Goal: Check status

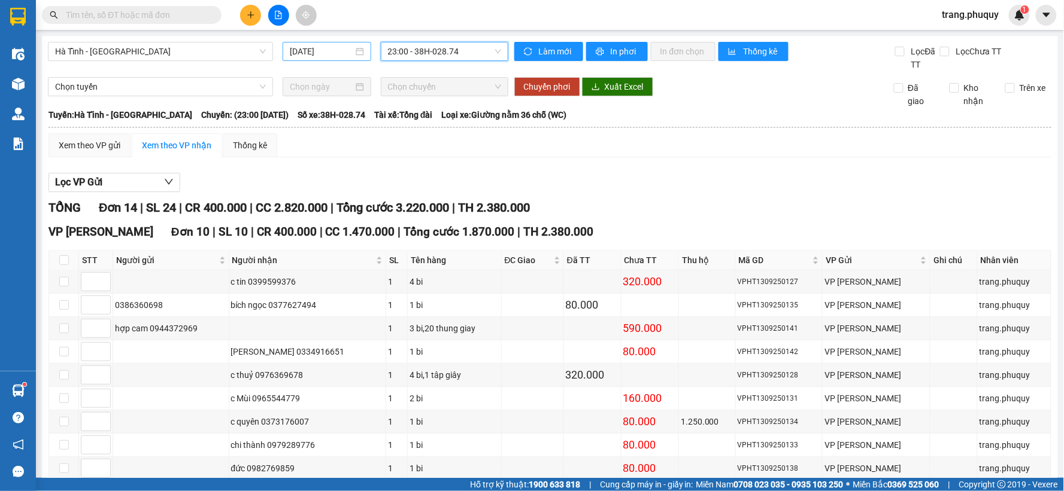
click at [328, 54] on input "[DATE]" at bounding box center [321, 51] width 63 height 13
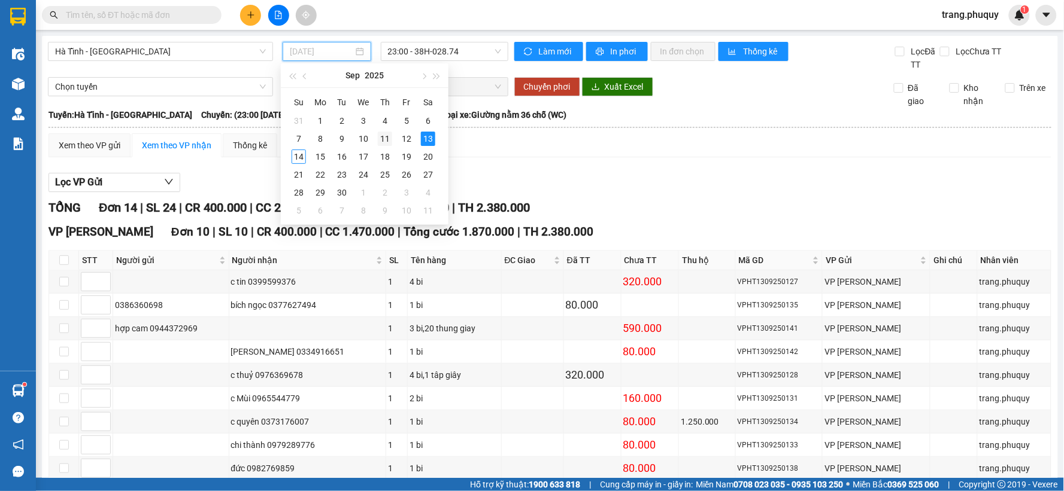
click at [382, 138] on div "11" at bounding box center [385, 139] width 14 height 14
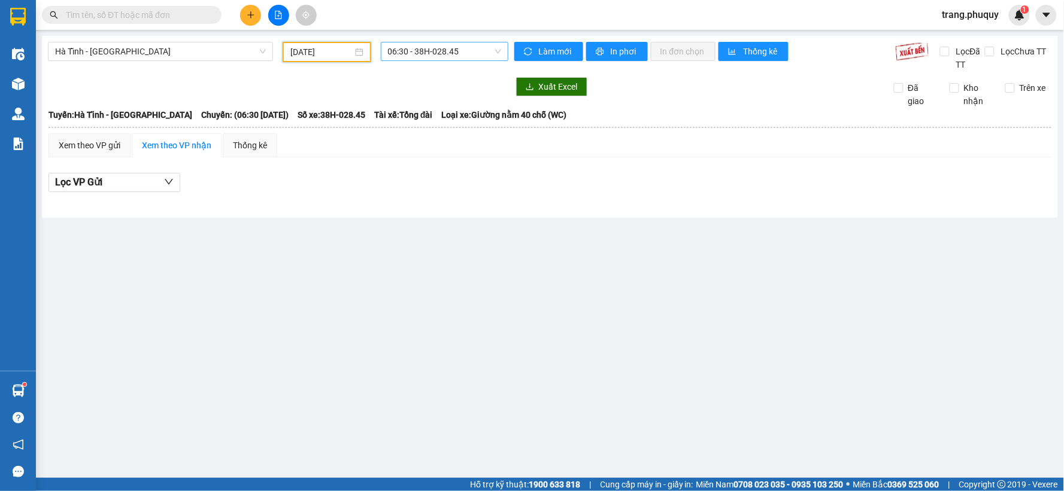
click at [421, 45] on span "06:30 - 38H-028.45" at bounding box center [444, 52] width 113 height 18
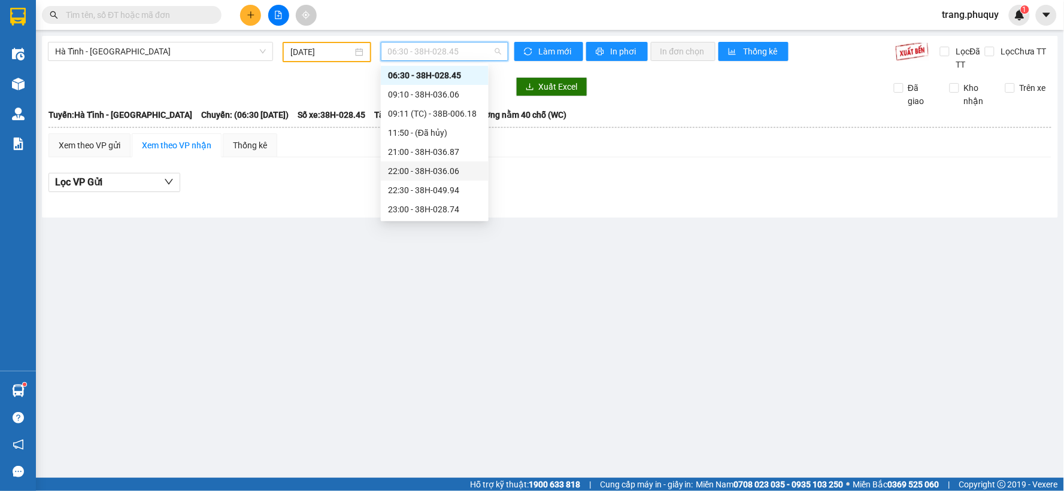
scroll to position [38, 0]
click at [444, 210] on div "23:01 - 38H-049.57" at bounding box center [434, 209] width 93 height 13
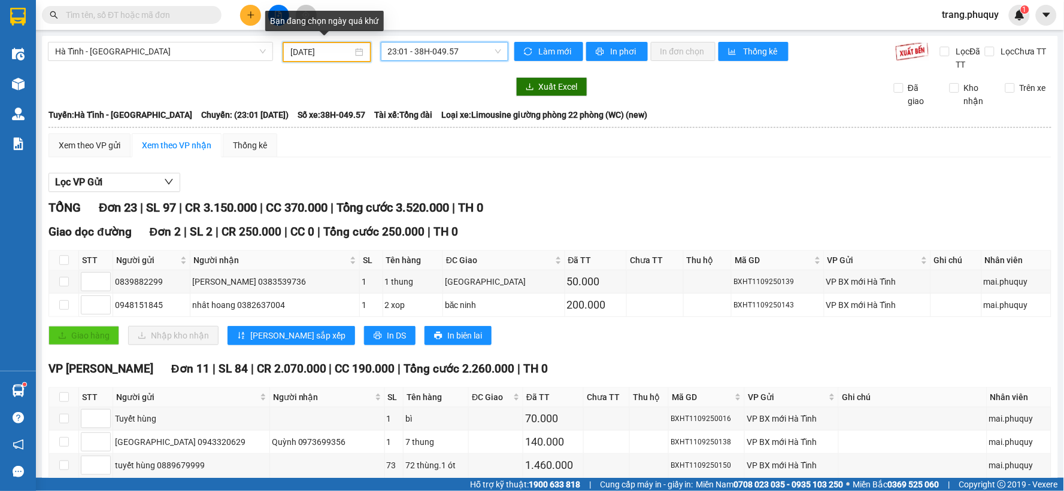
click at [325, 56] on input "[DATE]" at bounding box center [321, 51] width 62 height 13
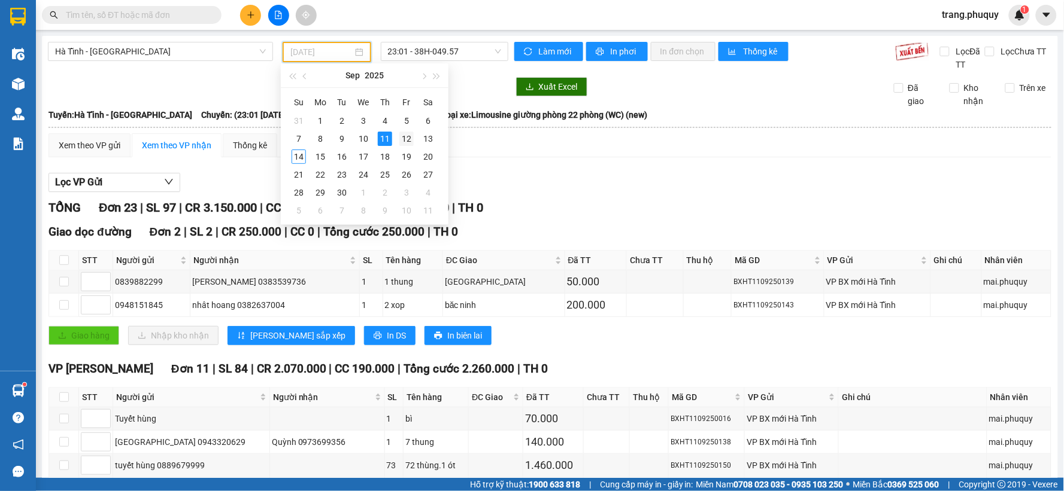
click at [403, 142] on div "12" at bounding box center [406, 139] width 14 height 14
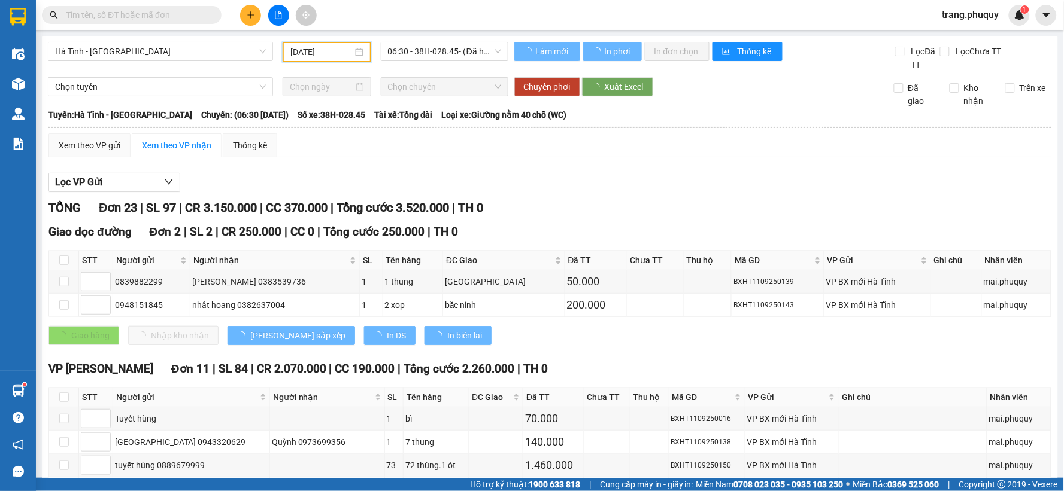
type input "[DATE]"
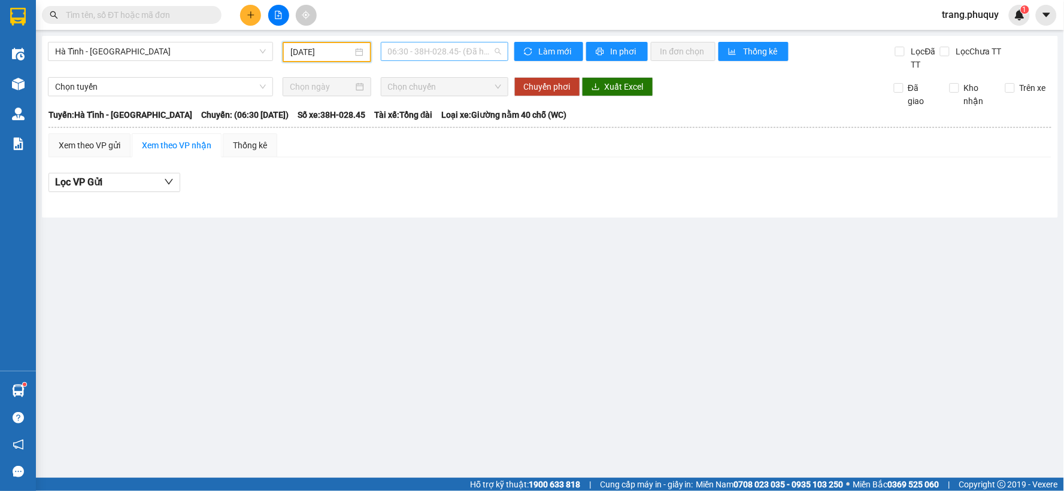
click at [420, 54] on span "06:30 - 38H-028.45 - (Đã hủy)" at bounding box center [444, 52] width 113 height 18
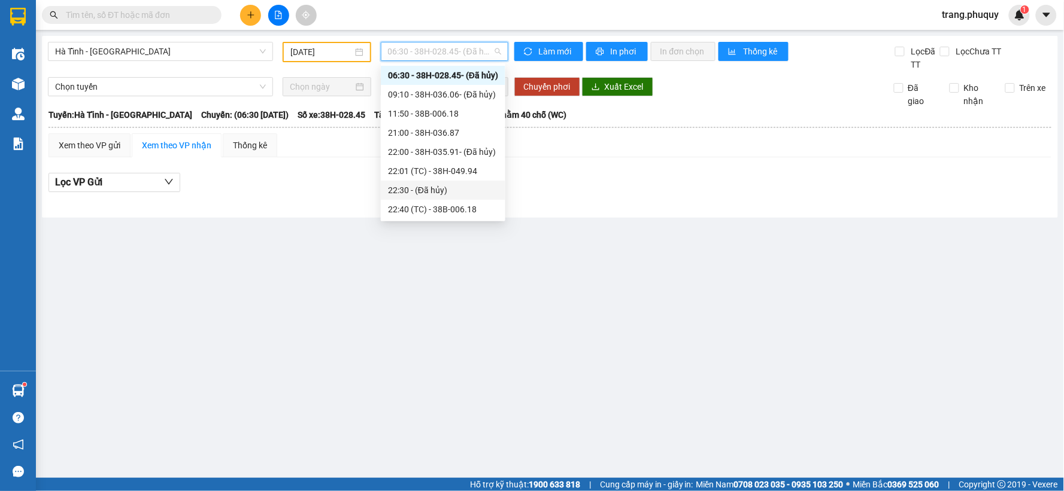
scroll to position [57, 0]
click at [422, 192] on div "23:00 - 38H-028.74" at bounding box center [443, 190] width 110 height 13
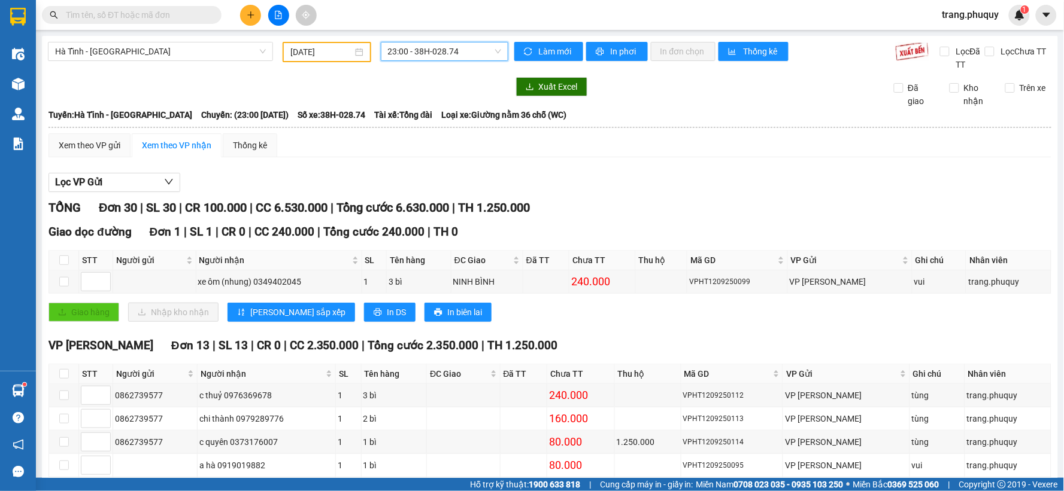
click at [405, 50] on span "23:00 - 38H-028.74" at bounding box center [444, 52] width 113 height 18
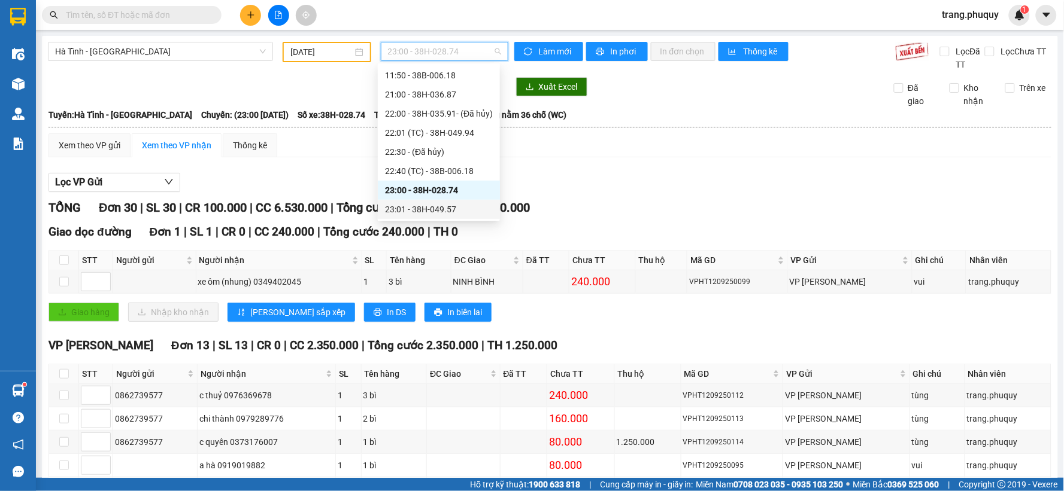
click at [459, 204] on div "23:01 - 38H-049.57" at bounding box center [439, 209] width 108 height 13
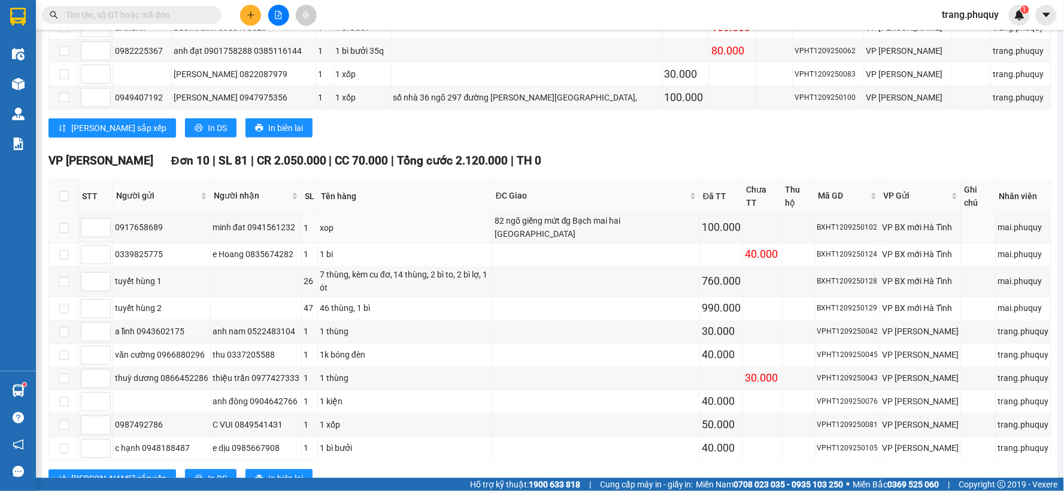
scroll to position [553, 0]
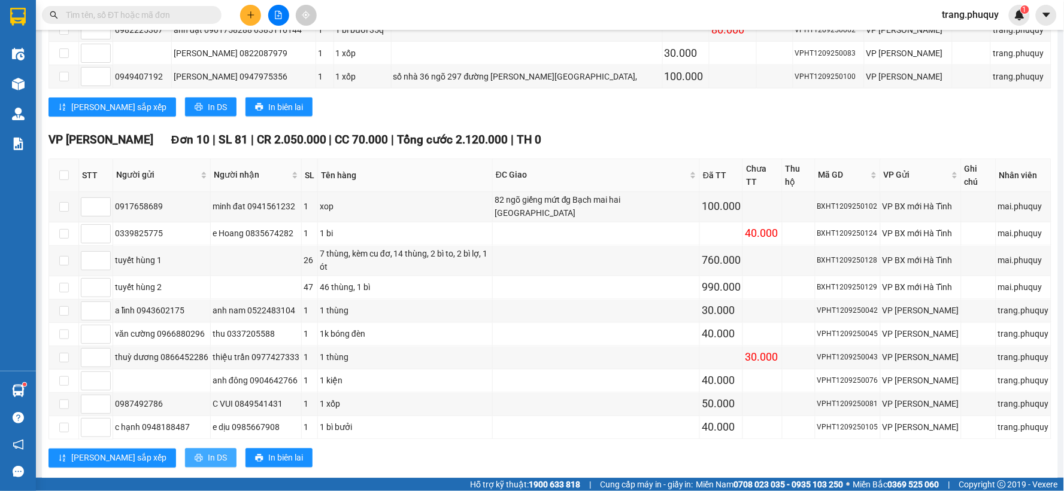
click at [208, 452] on span "In DS" at bounding box center [217, 458] width 19 height 13
click at [195, 20] on input "text" at bounding box center [136, 14] width 141 height 13
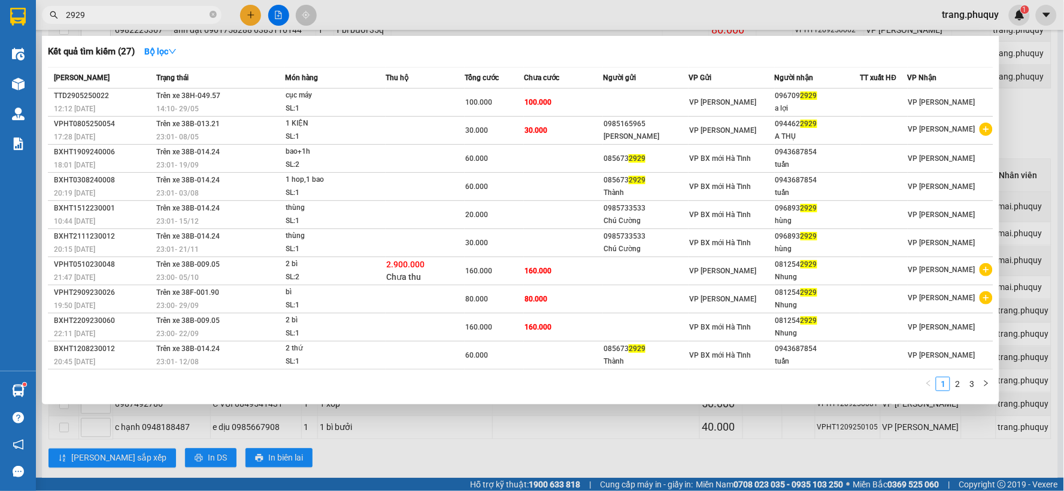
type input "2929"
click at [202, 16] on input "2929" at bounding box center [136, 14] width 141 height 13
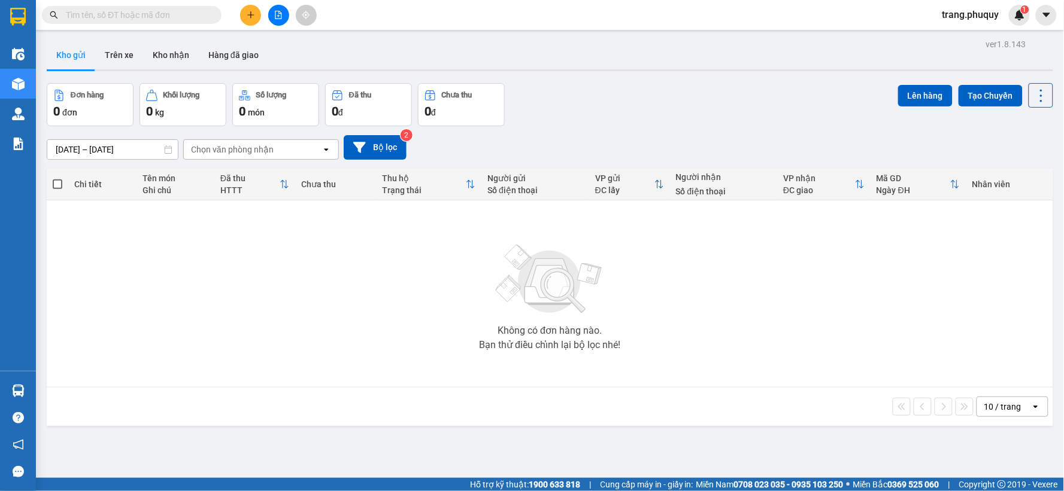
click at [136, 10] on input "text" at bounding box center [136, 14] width 141 height 13
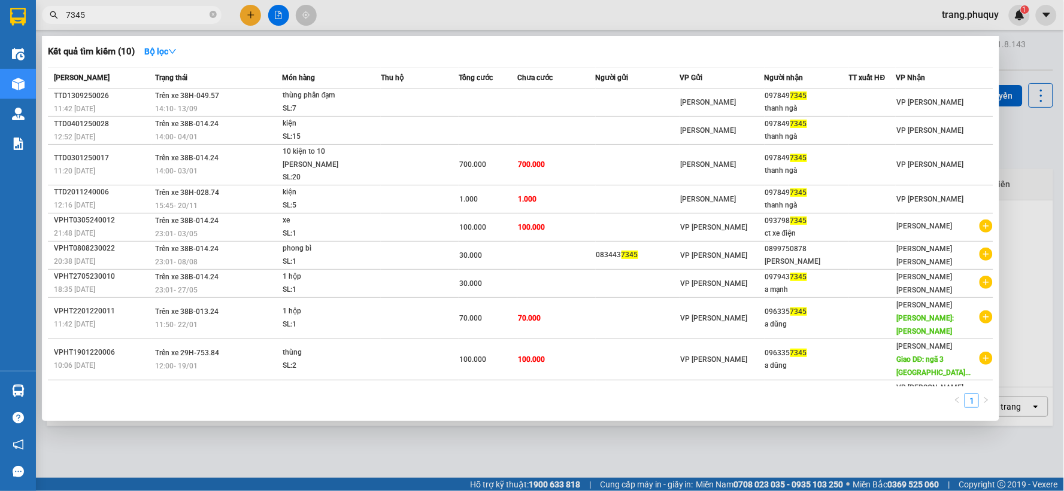
click at [389, 13] on div at bounding box center [532, 245] width 1064 height 491
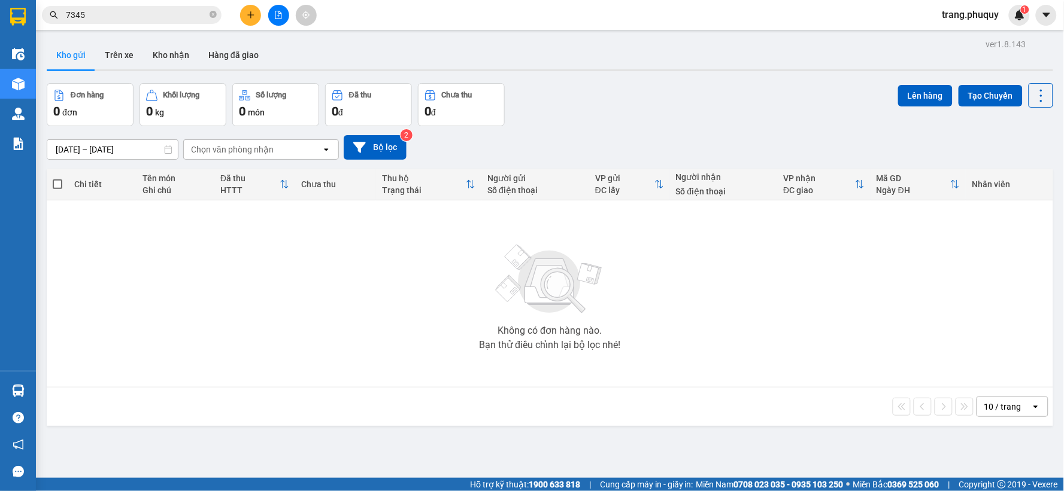
click at [142, 16] on input "7345" at bounding box center [136, 14] width 141 height 13
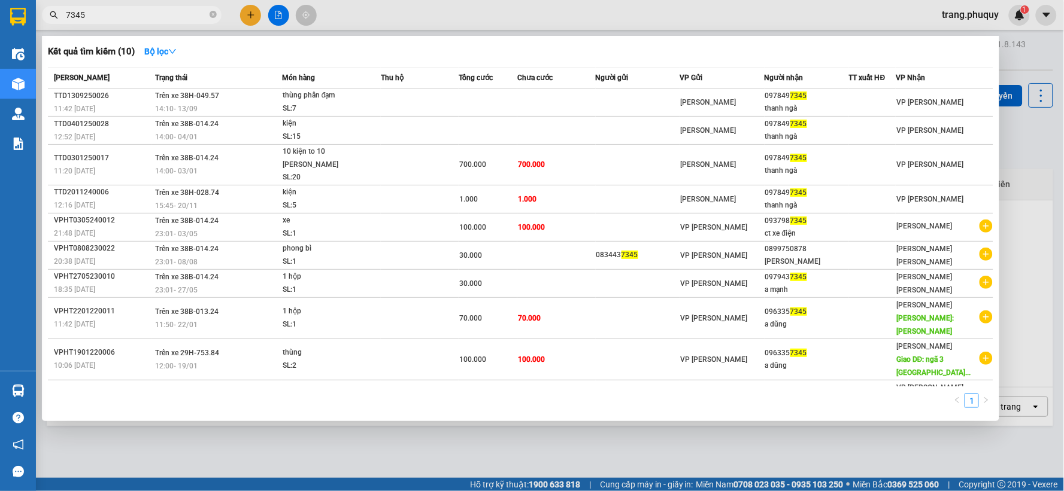
click at [142, 16] on input "7345" at bounding box center [136, 14] width 141 height 13
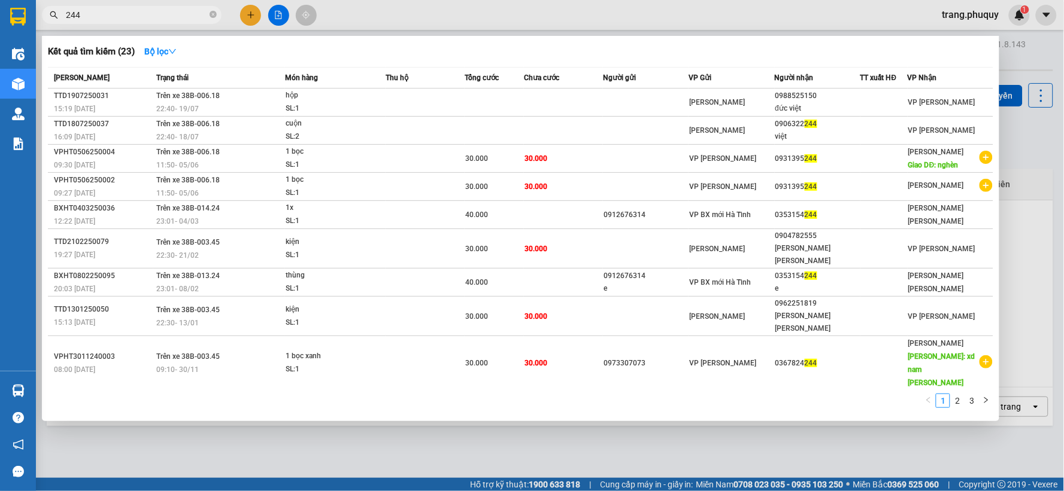
click at [146, 11] on input "244" at bounding box center [136, 14] width 141 height 13
type input "244"
click at [600, 19] on div at bounding box center [532, 245] width 1064 height 491
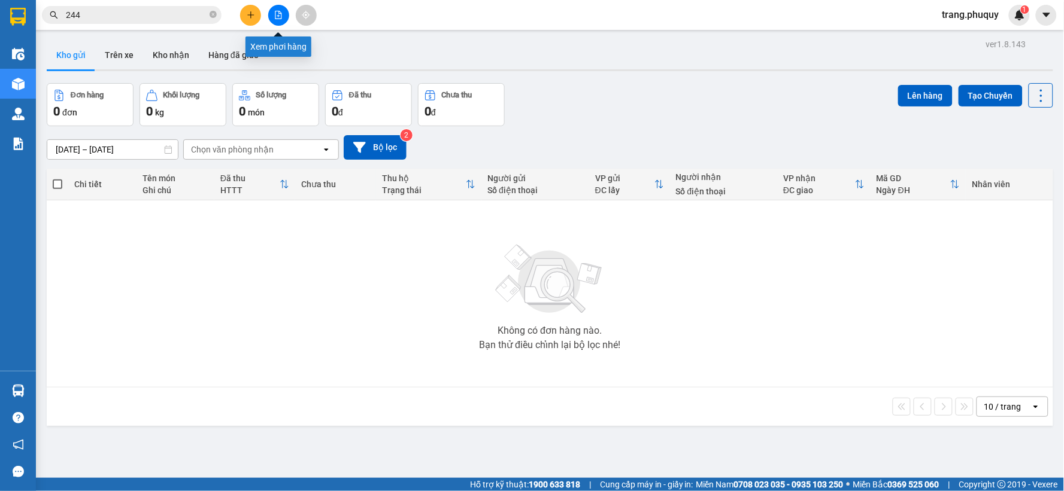
click at [276, 15] on icon "file-add" at bounding box center [278, 15] width 8 height 8
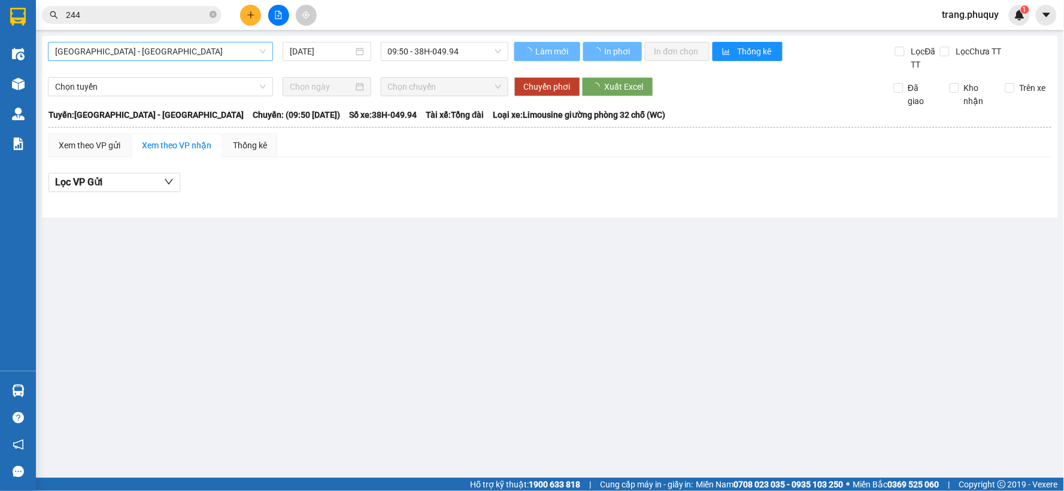
click at [194, 44] on span "[GEOGRAPHIC_DATA] - [GEOGRAPHIC_DATA]" at bounding box center [160, 52] width 211 height 18
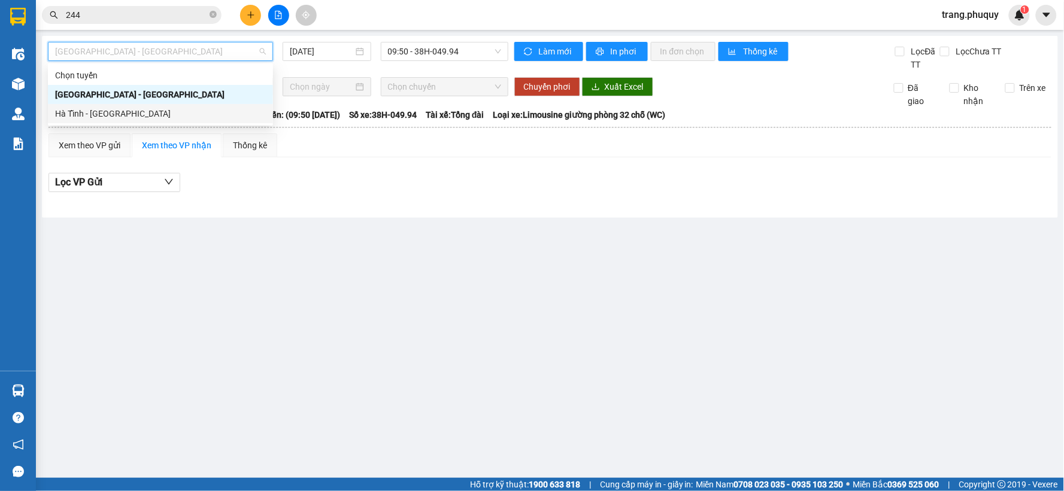
click at [125, 114] on div "Hà Tĩnh - [GEOGRAPHIC_DATA]" at bounding box center [160, 113] width 211 height 13
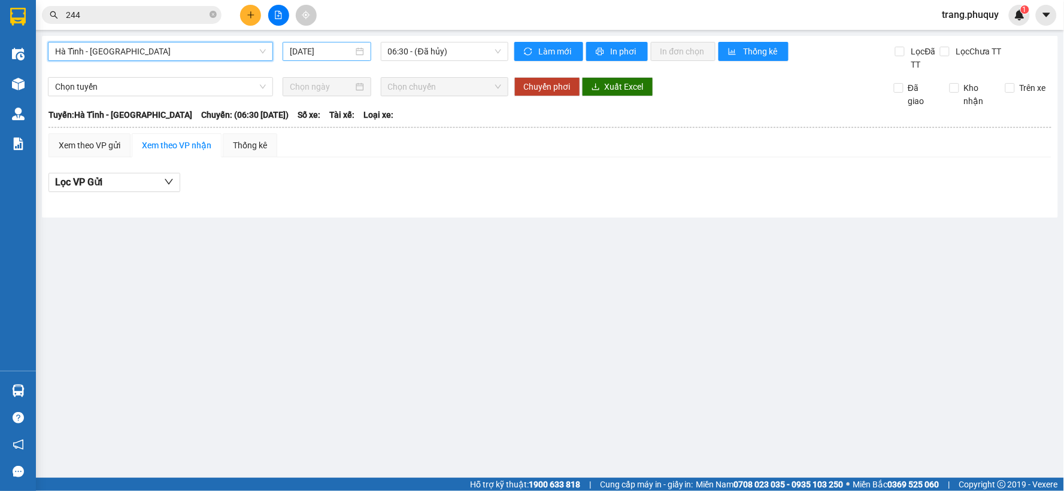
click at [342, 53] on input "14/09/2025" at bounding box center [321, 51] width 63 height 13
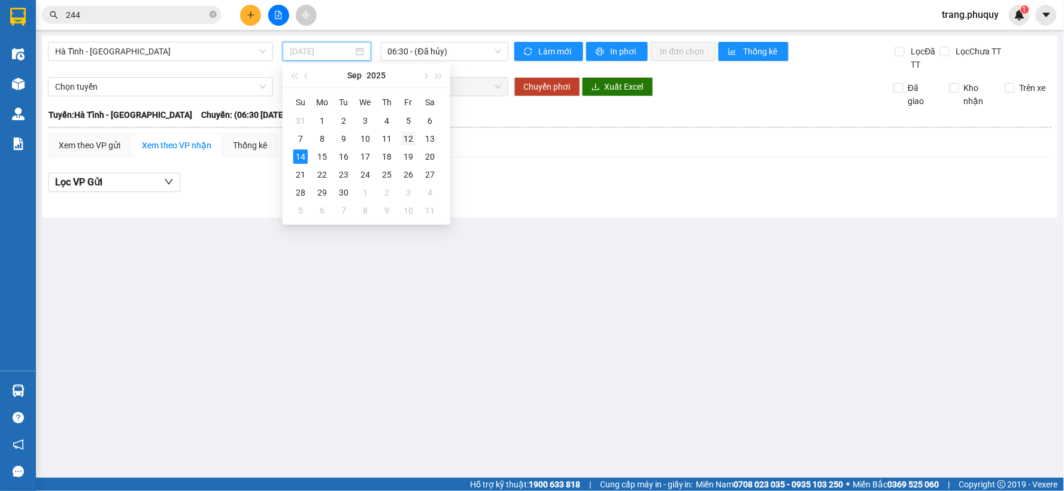
click at [408, 136] on div "12" at bounding box center [408, 139] width 14 height 14
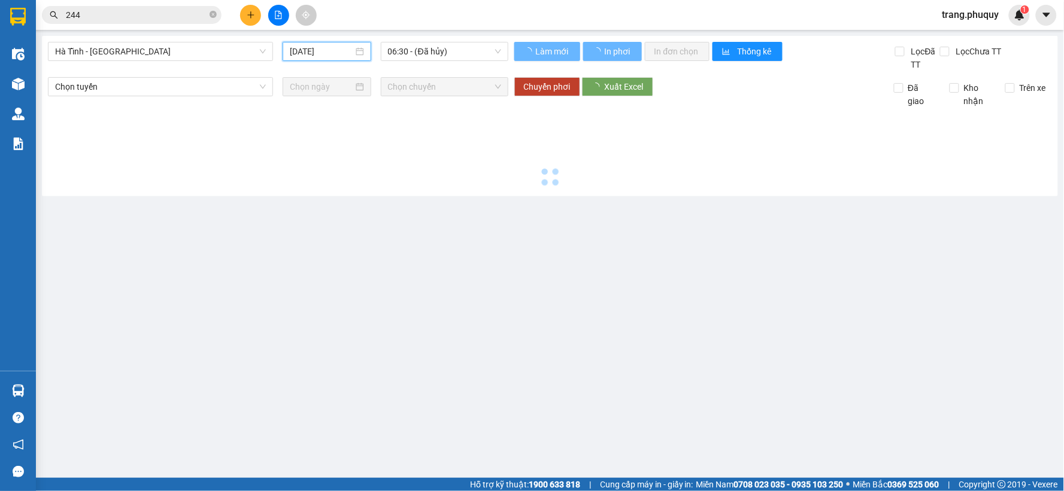
type input "[DATE]"
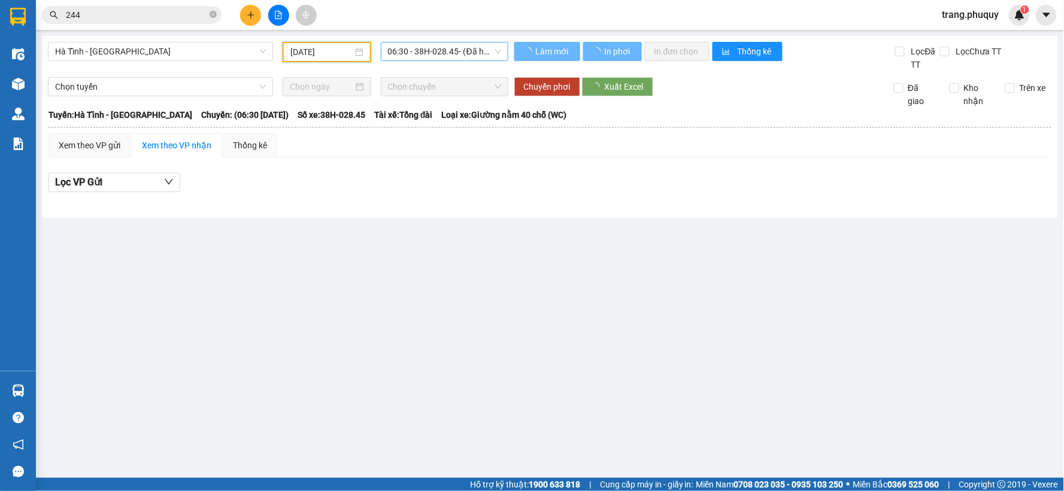
click at [441, 55] on span "06:30 - 38H-028.45 - (Đã hủy)" at bounding box center [444, 52] width 113 height 18
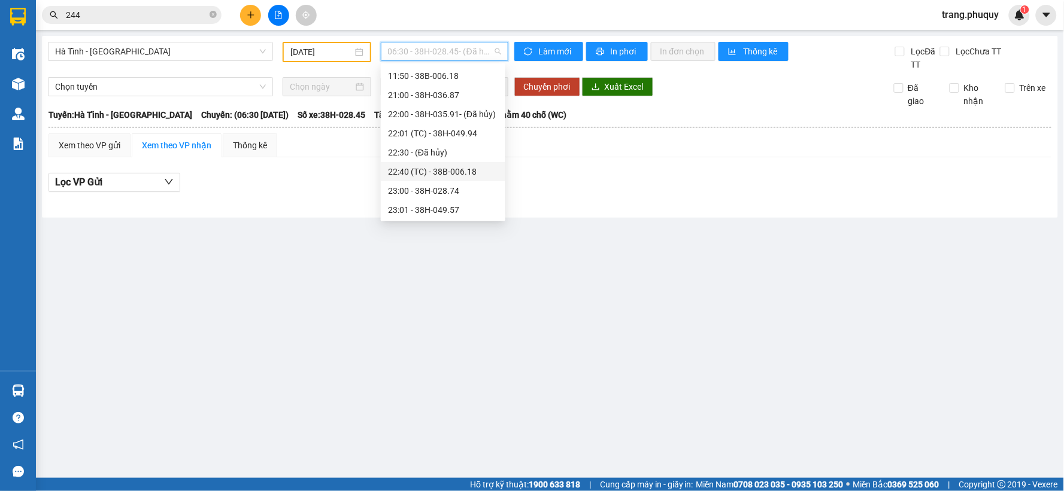
scroll to position [57, 0]
click at [433, 208] on div "23:01 - 38H-049.57" at bounding box center [443, 209] width 110 height 13
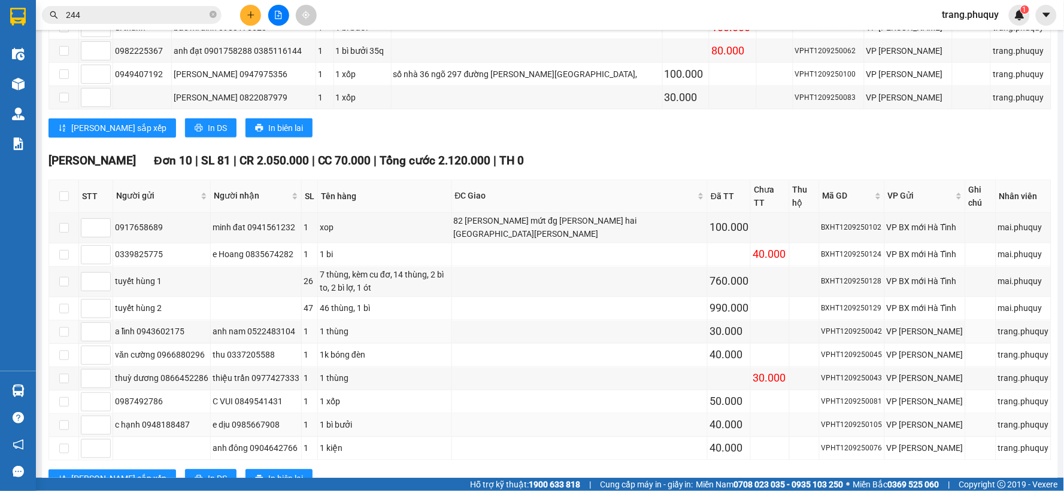
scroll to position [553, 0]
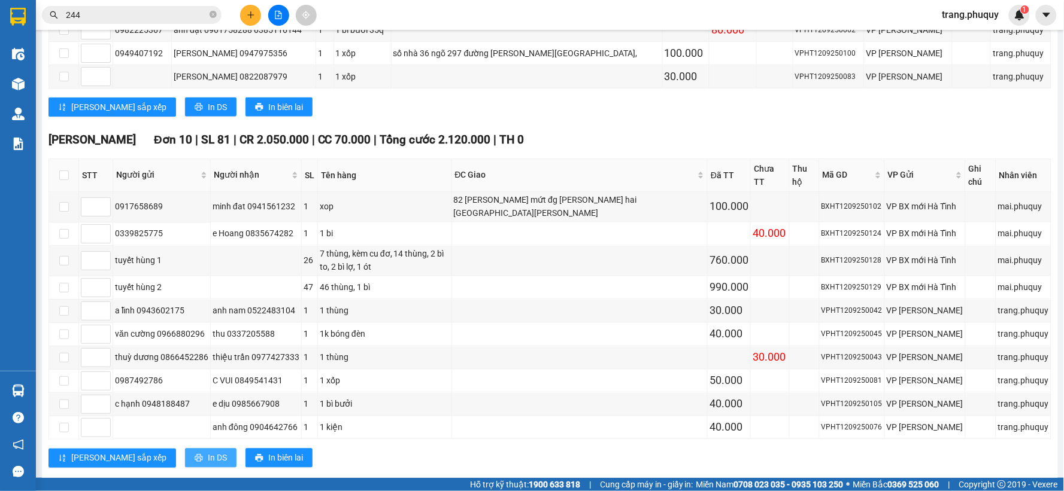
click at [208, 452] on span "In DS" at bounding box center [217, 458] width 19 height 13
click at [127, 10] on input "244" at bounding box center [136, 14] width 141 height 13
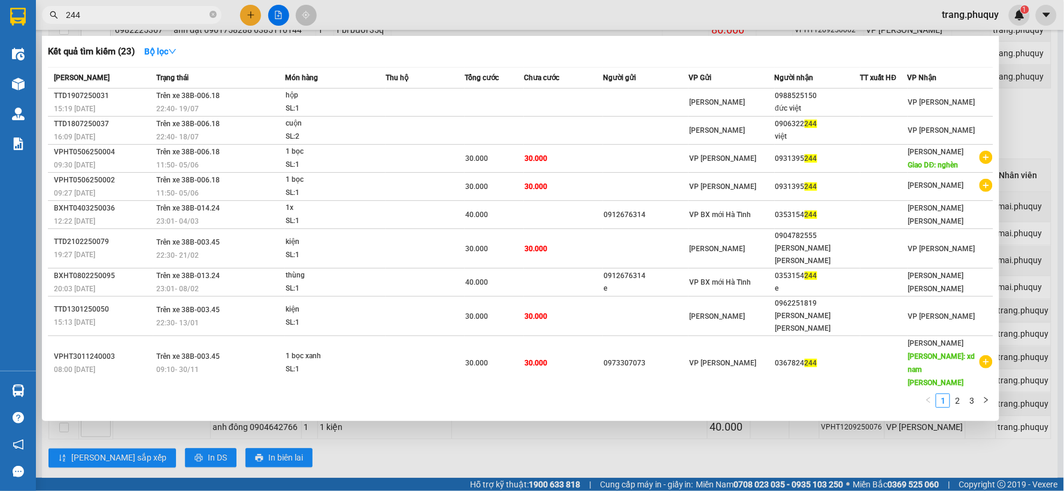
click at [127, 10] on input "244" at bounding box center [136, 14] width 141 height 13
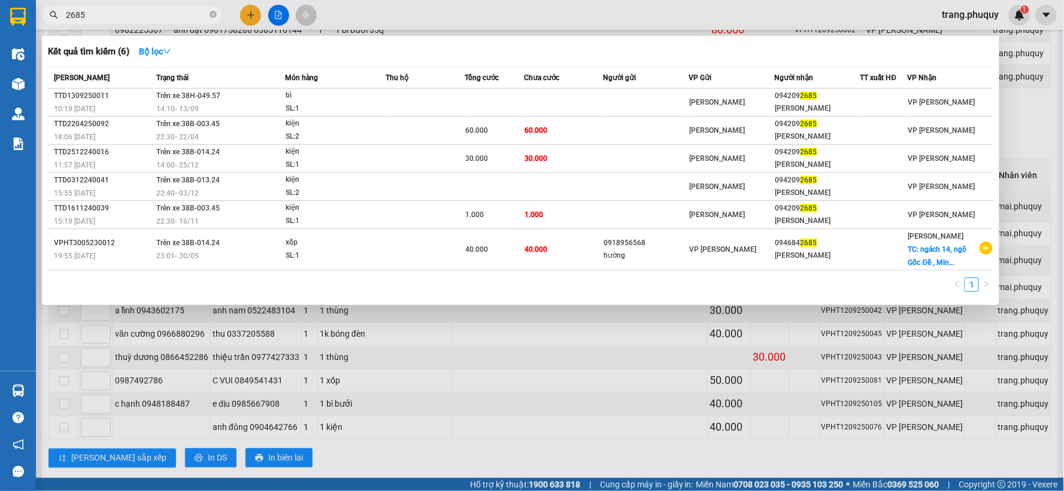
type input "2685"
click at [371, 17] on div at bounding box center [532, 245] width 1064 height 491
